Goal: Task Accomplishment & Management: Use online tool/utility

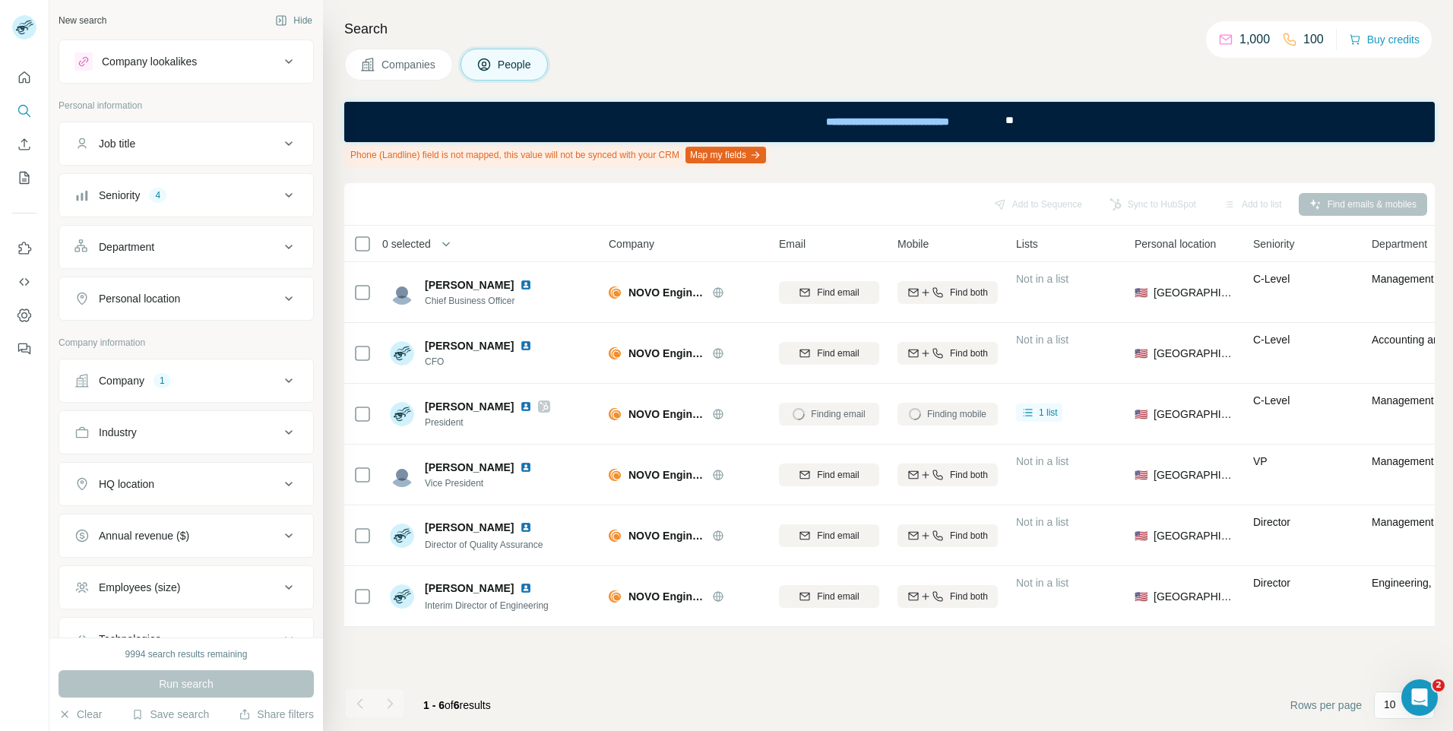
click at [1042, 74] on div "Companies People" at bounding box center [889, 65] width 1091 height 32
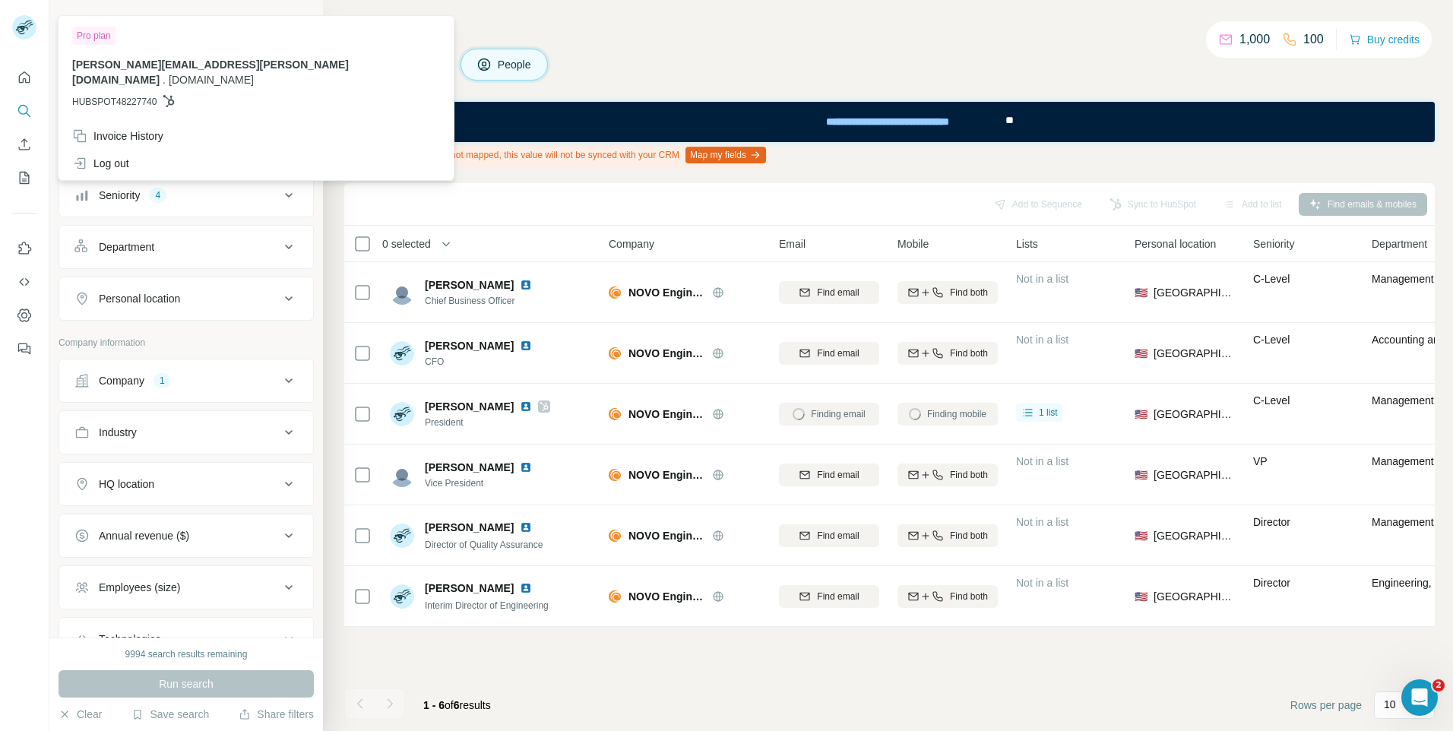
click at [28, 26] on img at bounding box center [24, 27] width 24 height 24
click at [112, 156] on div "Log out" at bounding box center [100, 163] width 57 height 15
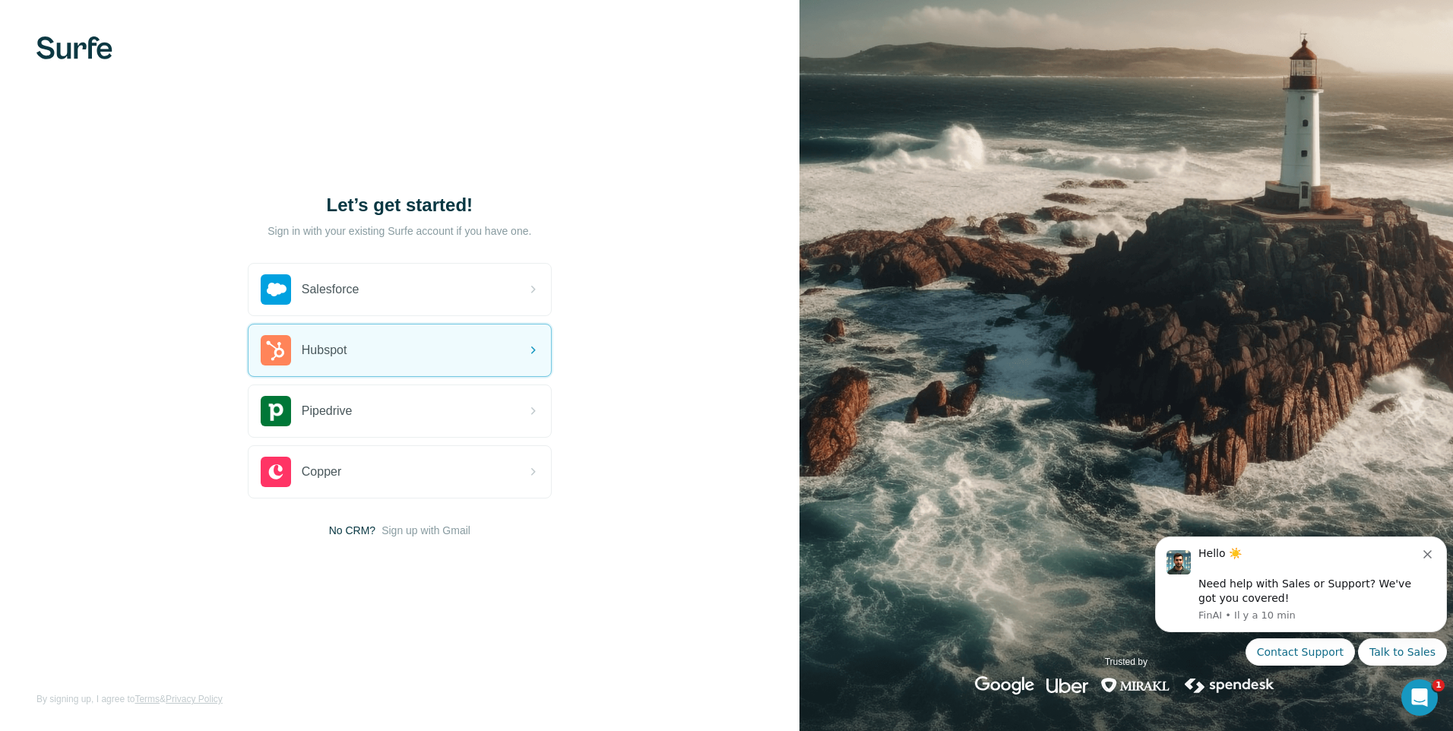
click at [350, 359] on div "Hubspot" at bounding box center [400, 351] width 303 height 52
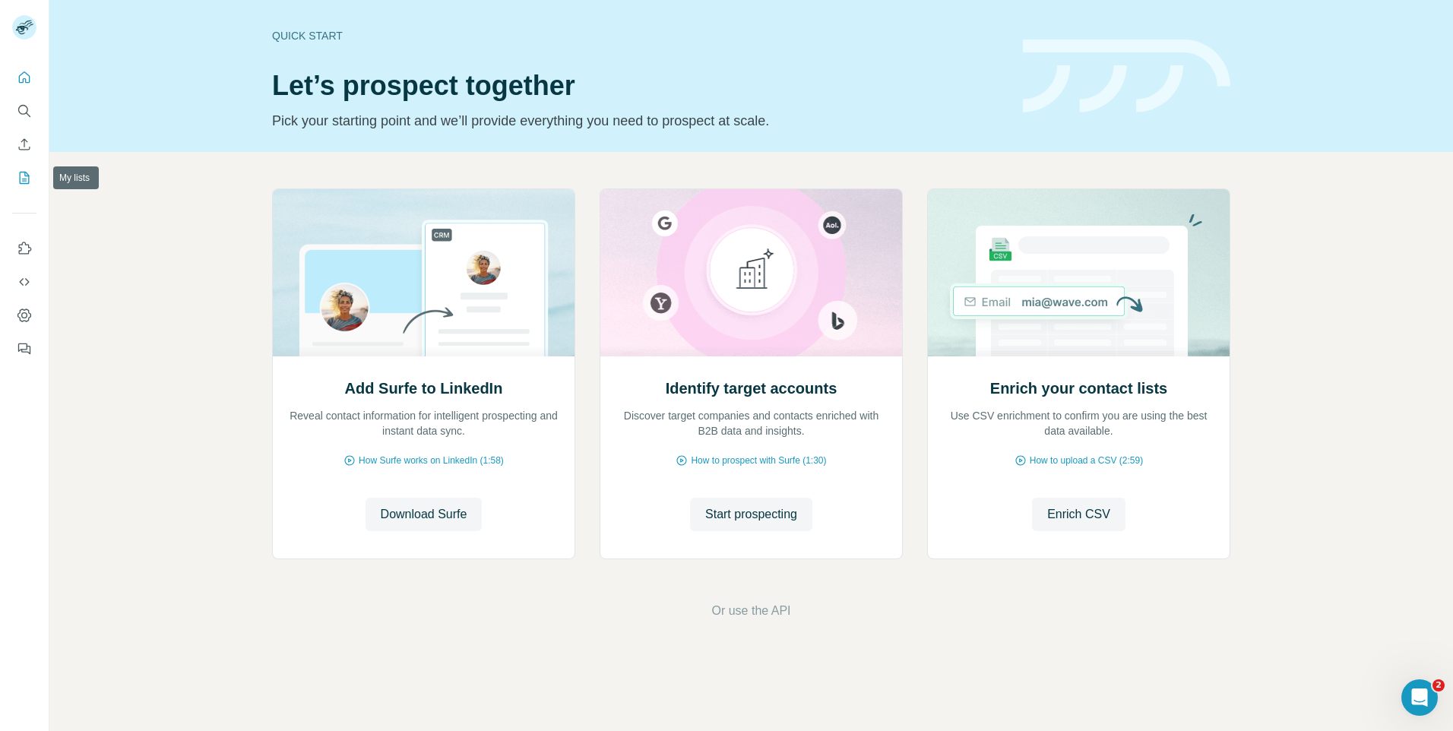
click at [23, 177] on icon "My lists" at bounding box center [24, 177] width 15 height 15
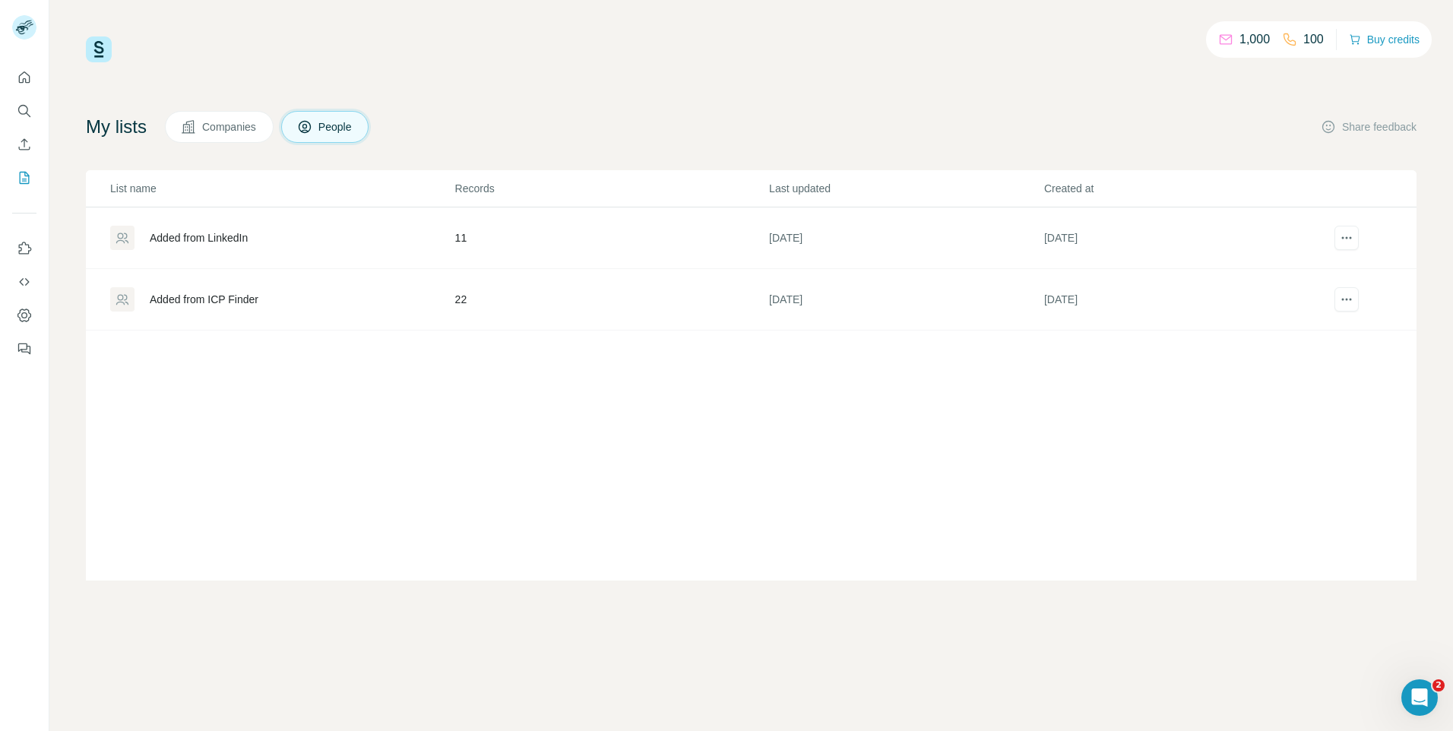
click at [191, 299] on div "Added from ICP Finder" at bounding box center [204, 299] width 109 height 15
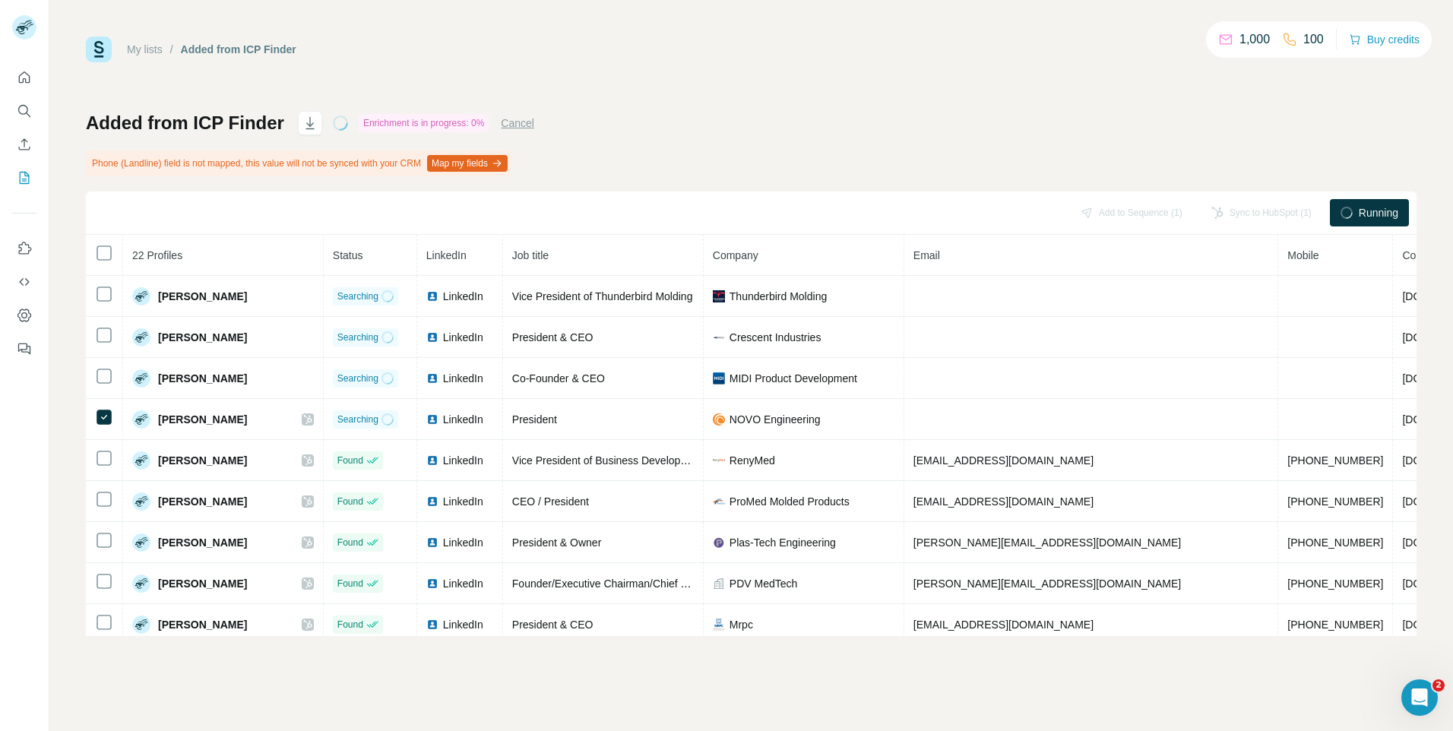
click at [503, 121] on button "Cancel" at bounding box center [517, 123] width 33 height 15
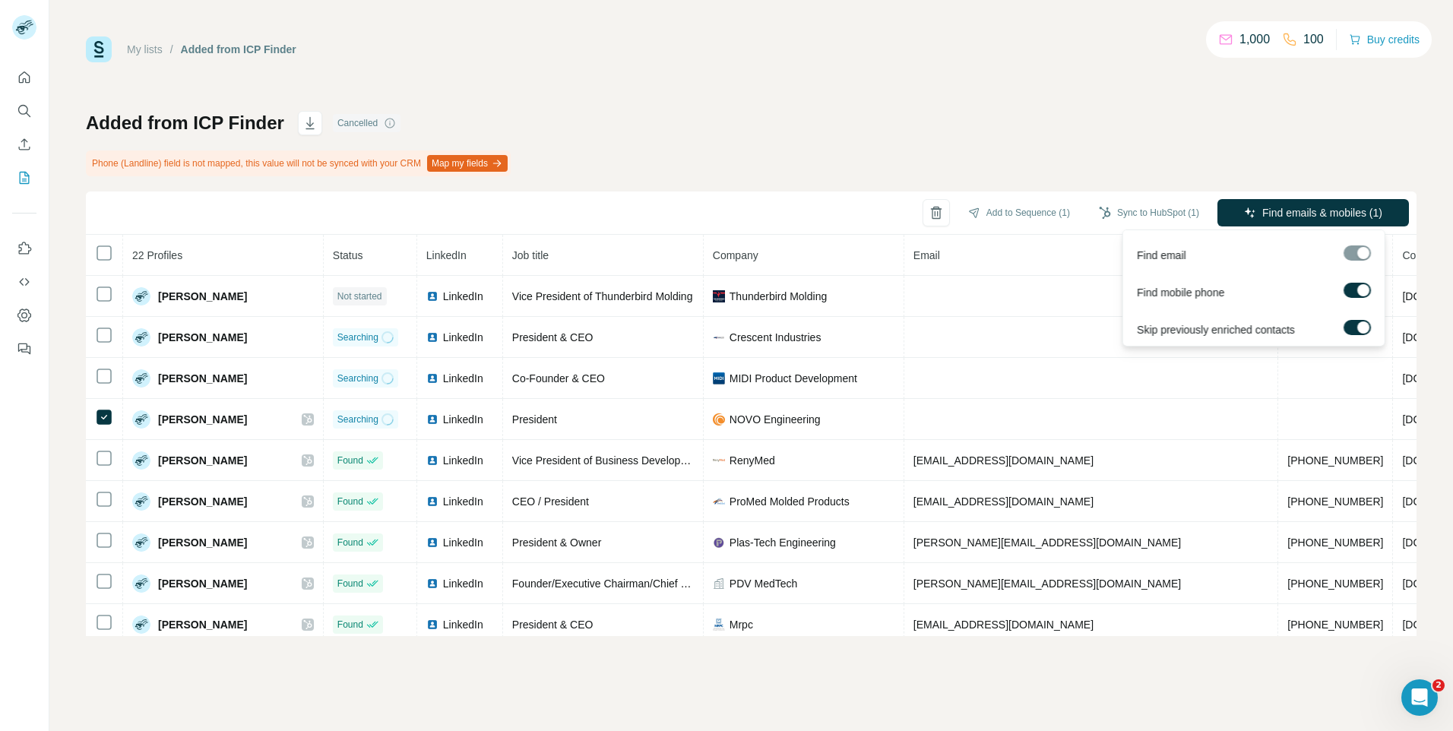
click at [1276, 208] on span "Find emails & mobiles (1)" at bounding box center [1323, 212] width 120 height 15
click at [1275, 214] on span "Find emails & mobiles (1)" at bounding box center [1323, 212] width 120 height 15
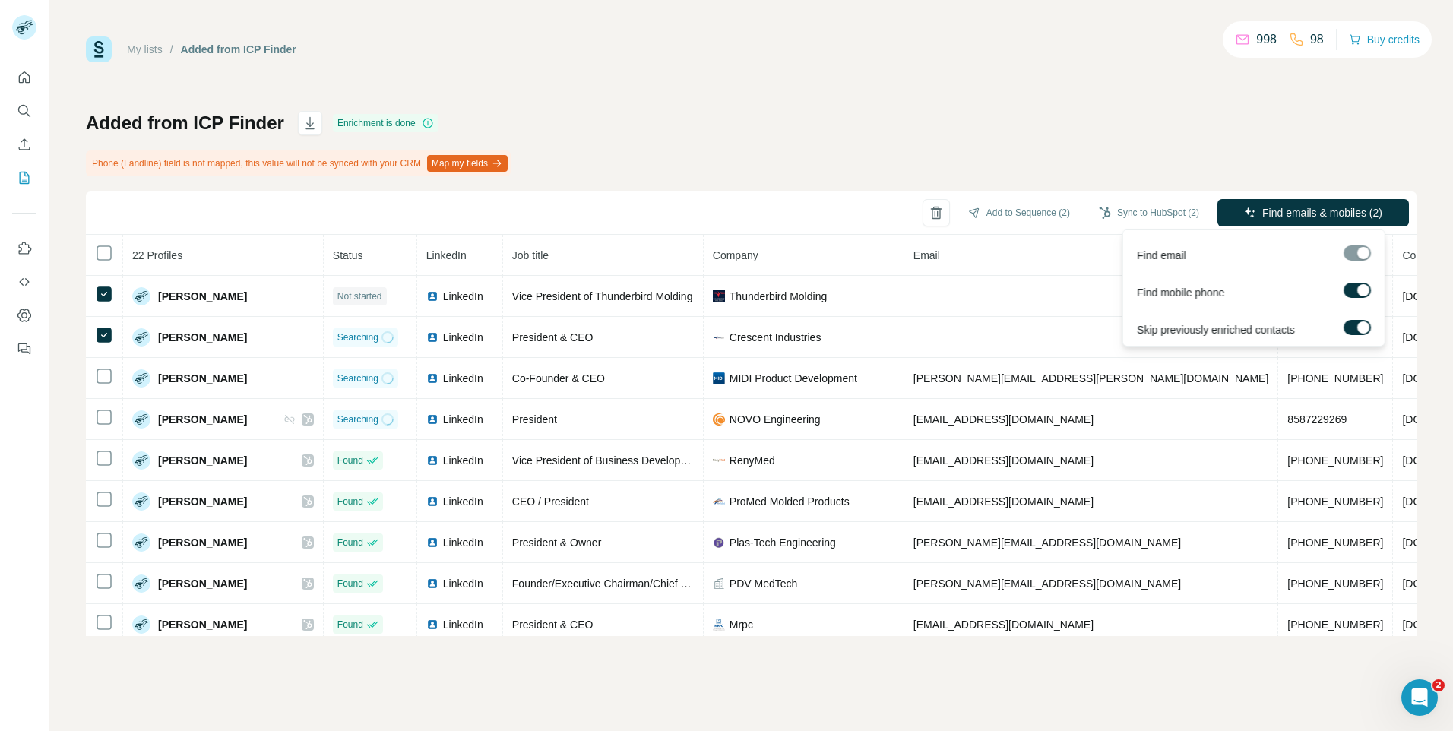
click at [1304, 211] on span "Find emails & mobiles (2)" at bounding box center [1323, 212] width 120 height 15
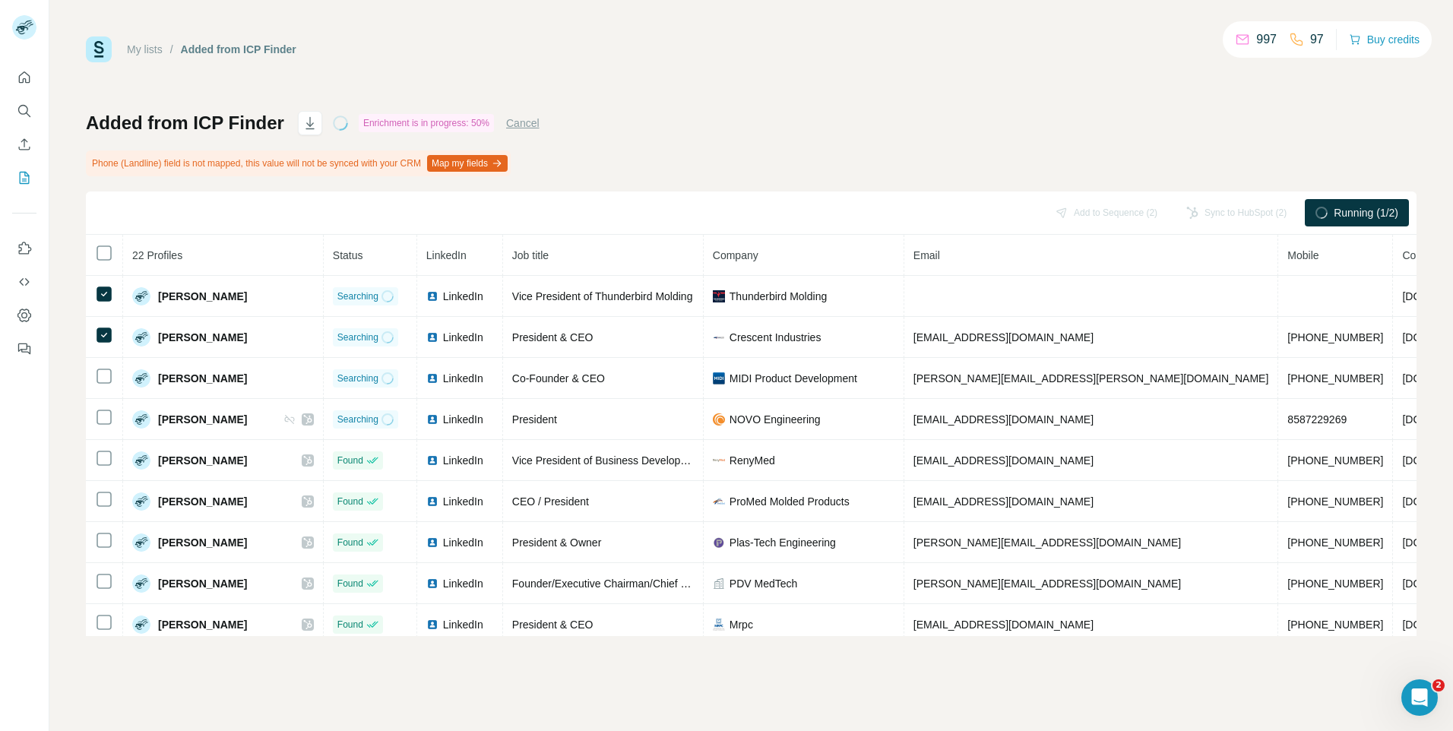
click at [506, 123] on button "Cancel" at bounding box center [522, 123] width 33 height 15
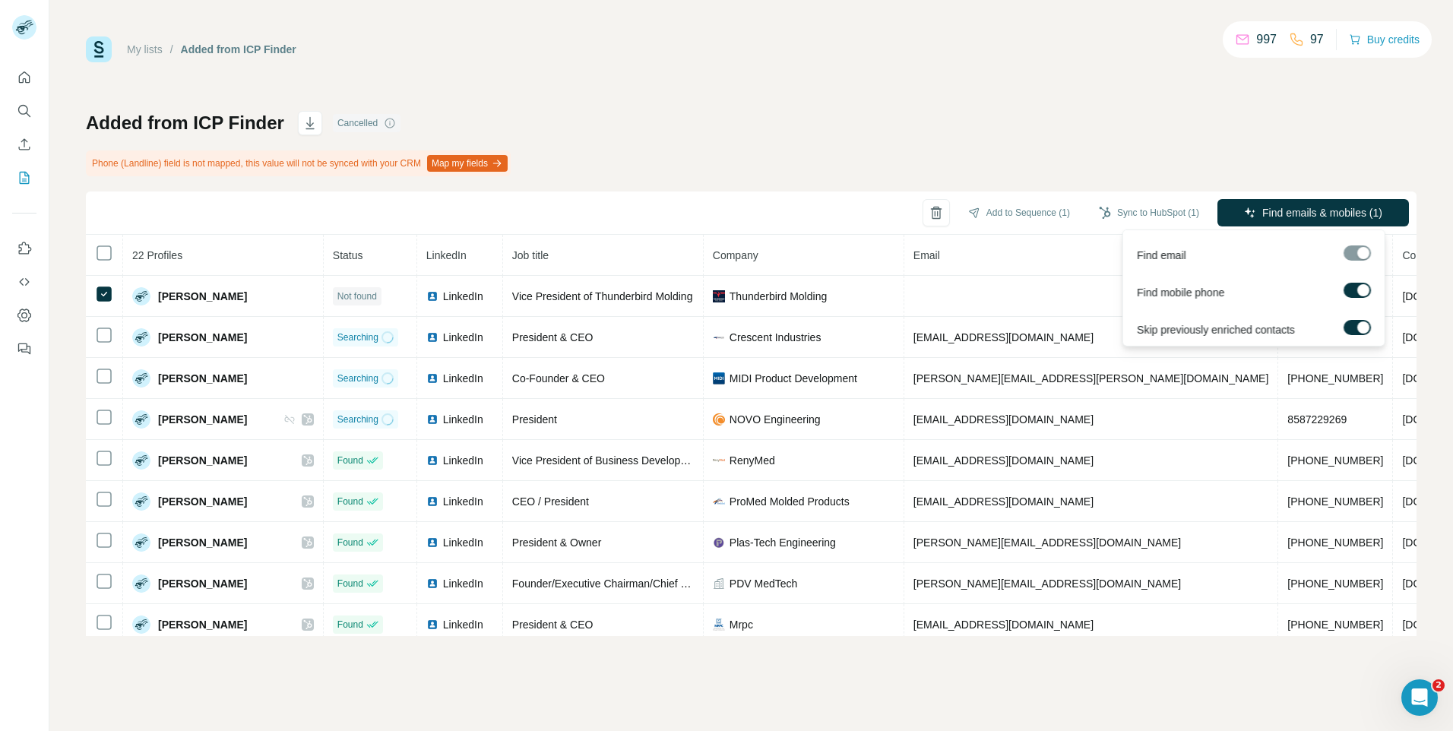
click at [1299, 208] on span "Find emails & mobiles (1)" at bounding box center [1323, 212] width 120 height 15
